Goal: Ask a question

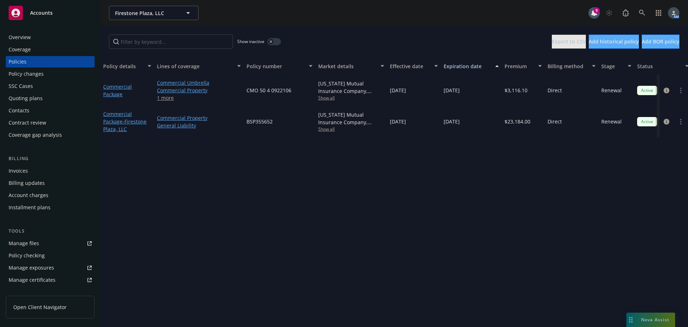
click at [167, 99] on link "1 more" at bounding box center [199, 98] width 84 height 8
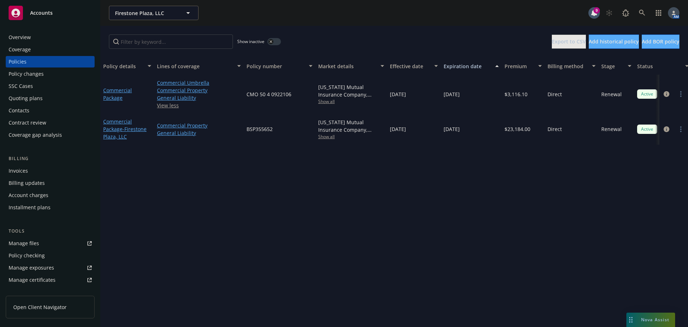
click at [653, 320] on span "Nova Assist" at bounding box center [655, 319] width 28 height 6
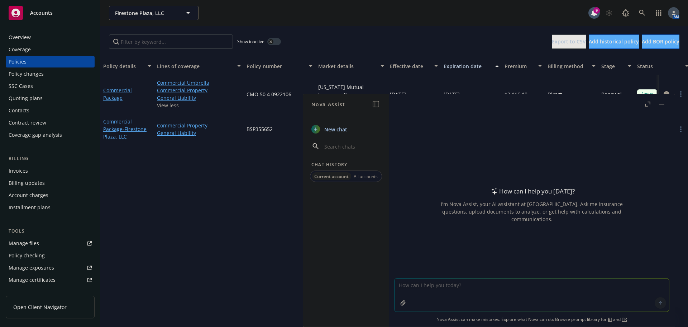
click at [560, 287] on textarea at bounding box center [532, 294] width 275 height 33
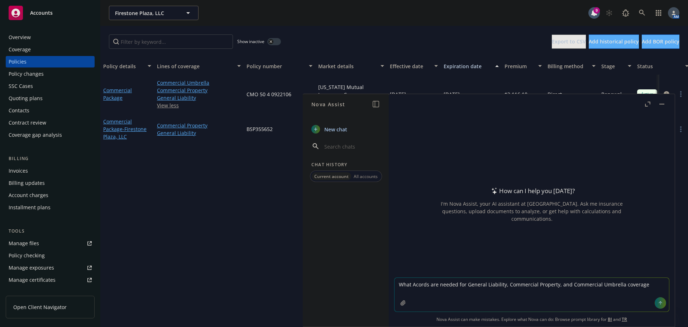
type textarea "What Acords are needed for General Liability, Commercial Property, and Commerci…"
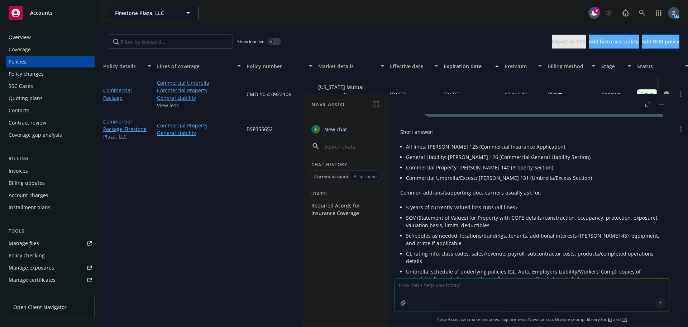
scroll to position [11, 0]
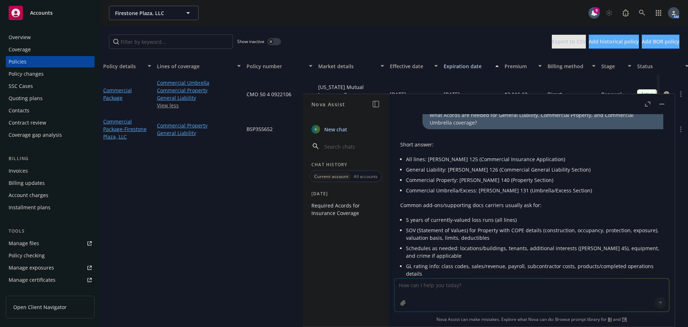
click at [659, 105] on button "button" at bounding box center [662, 104] width 9 height 9
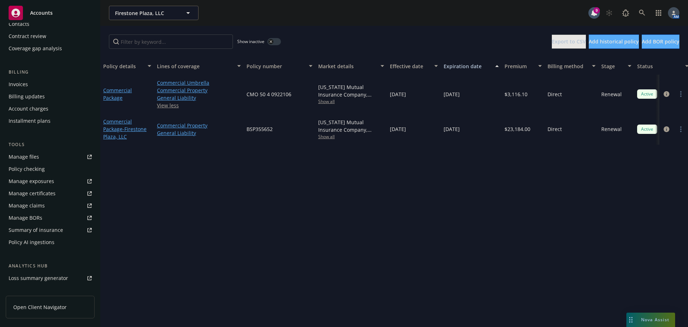
scroll to position [165, 0]
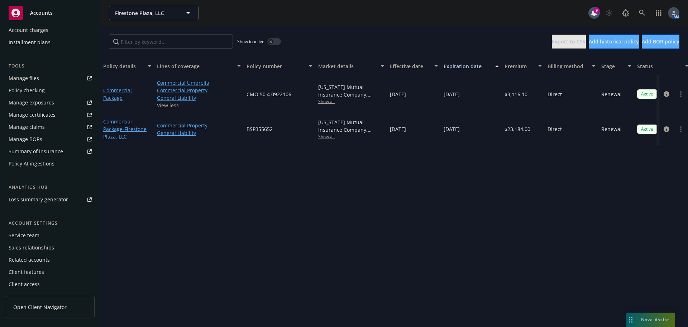
click at [26, 232] on div "Service team" at bounding box center [24, 234] width 31 height 11
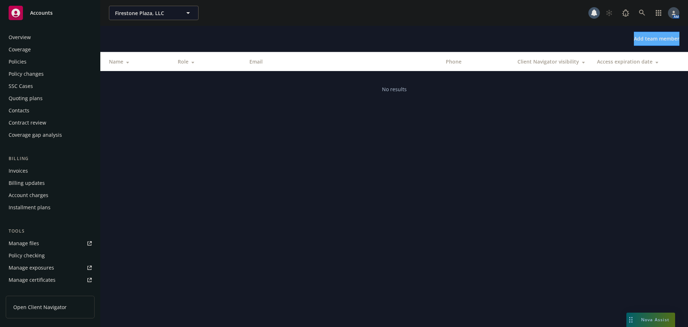
scroll to position [165, 0]
